Goal: Information Seeking & Learning: Learn about a topic

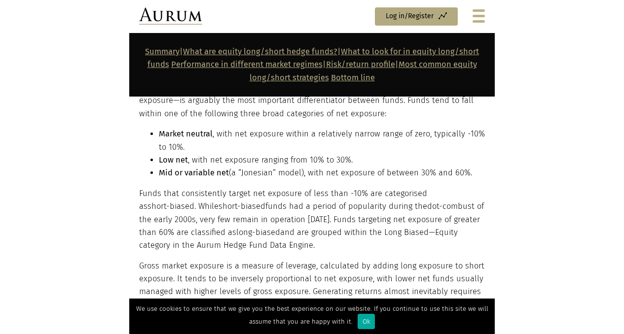
scroll to position [1055, 0]
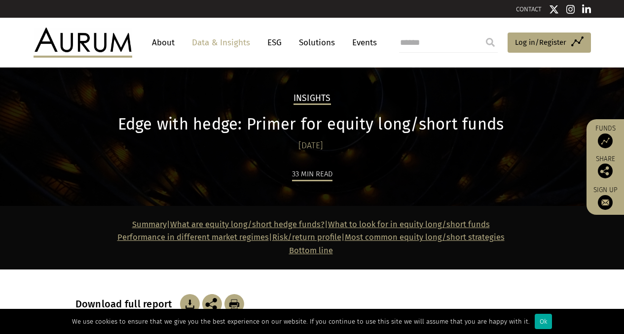
click at [316, 41] on link "Solutions" at bounding box center [317, 43] width 46 height 18
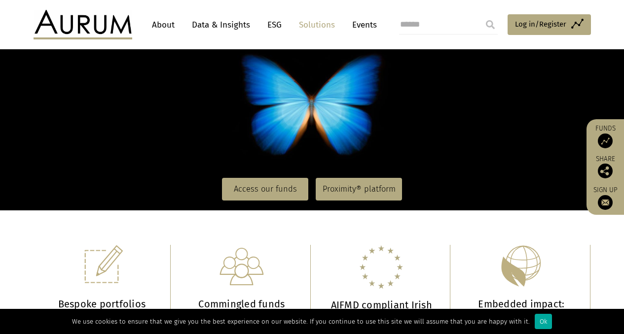
scroll to position [116, 0]
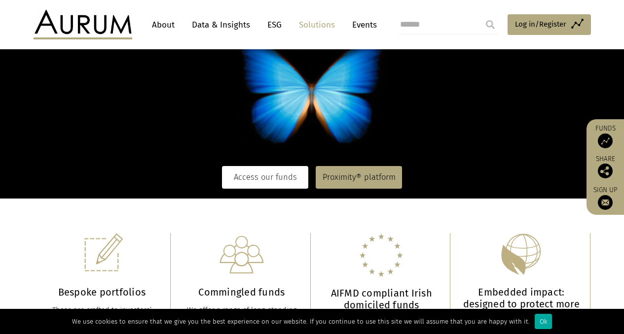
click at [267, 172] on link "Access our funds" at bounding box center [265, 177] width 86 height 23
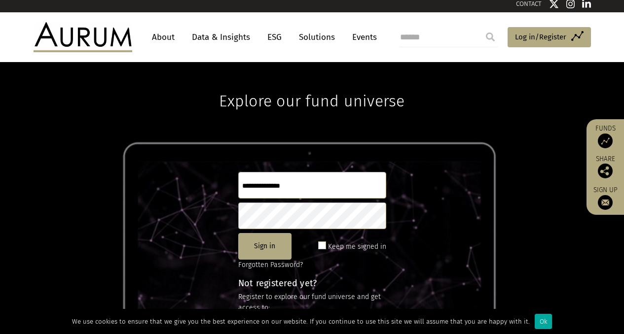
scroll to position [134, 0]
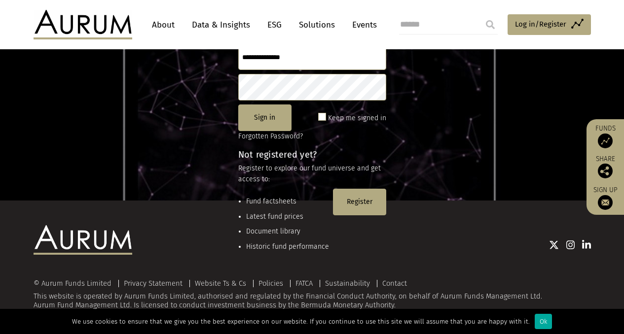
click at [422, 23] on input "search" at bounding box center [448, 25] width 99 height 20
type input "*********"
click at [480, 15] on input "submit" at bounding box center [490, 25] width 20 height 20
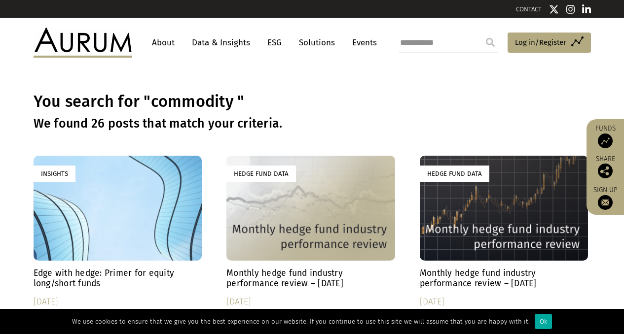
drag, startPoint x: 448, startPoint y: 46, endPoint x: 364, endPoint y: 47, distance: 83.3
click at [364, 47] on div "About Data & Insights ESG Solutions Events ********* Access Funds Log in/Regist…" at bounding box center [312, 43] width 557 height 30
type input "********"
click at [480, 33] on input "submit" at bounding box center [490, 43] width 20 height 20
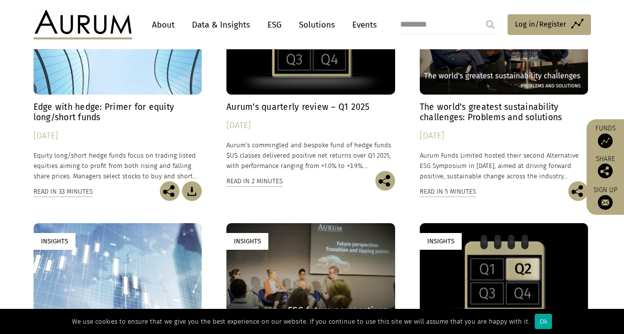
scroll to position [164, 0]
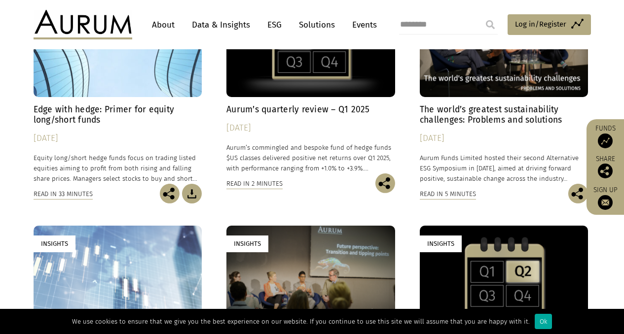
click at [80, 109] on h4 "Edge with hedge: Primer for equity long/short funds" at bounding box center [118, 114] width 169 height 21
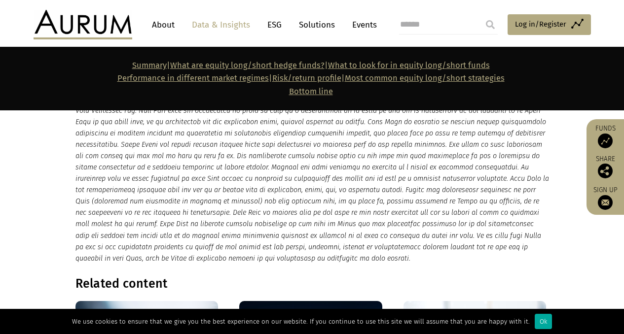
scroll to position [9366, 0]
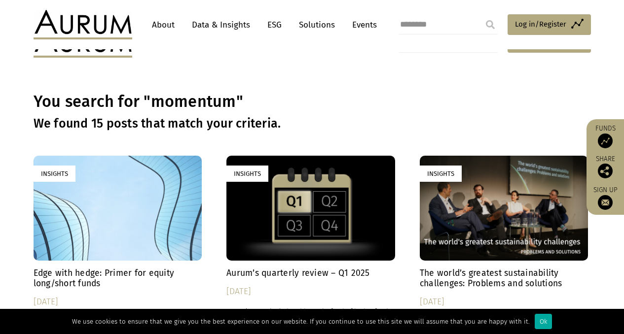
scroll to position [164, 0]
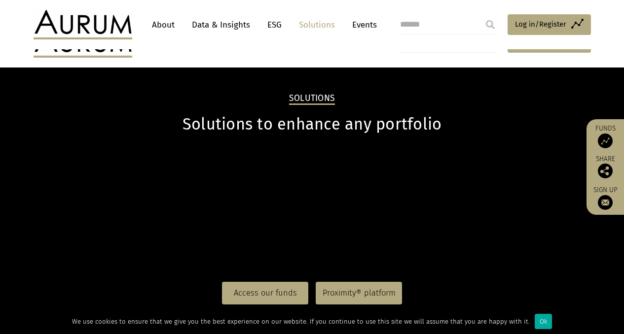
scroll to position [116, 0]
